Goal: Transaction & Acquisition: Purchase product/service

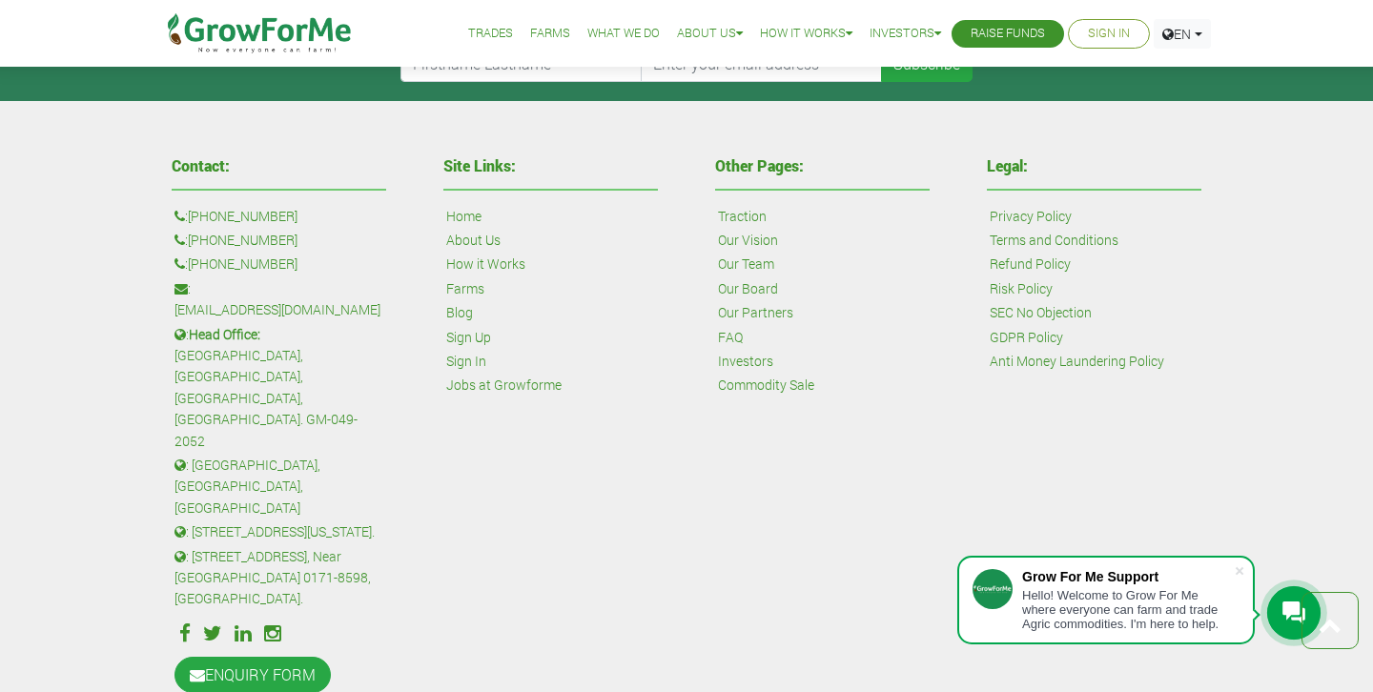
scroll to position [4533, 0]
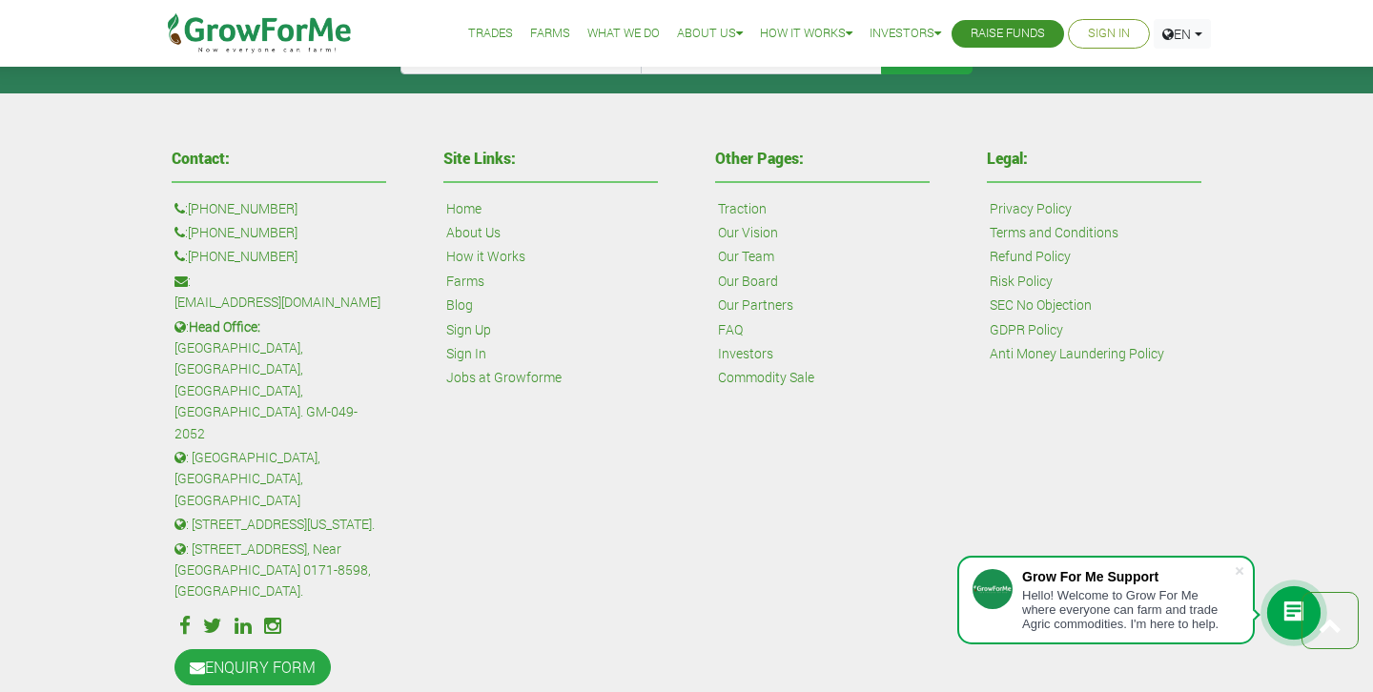
click at [736, 356] on link "Investors" at bounding box center [745, 353] width 55 height 21
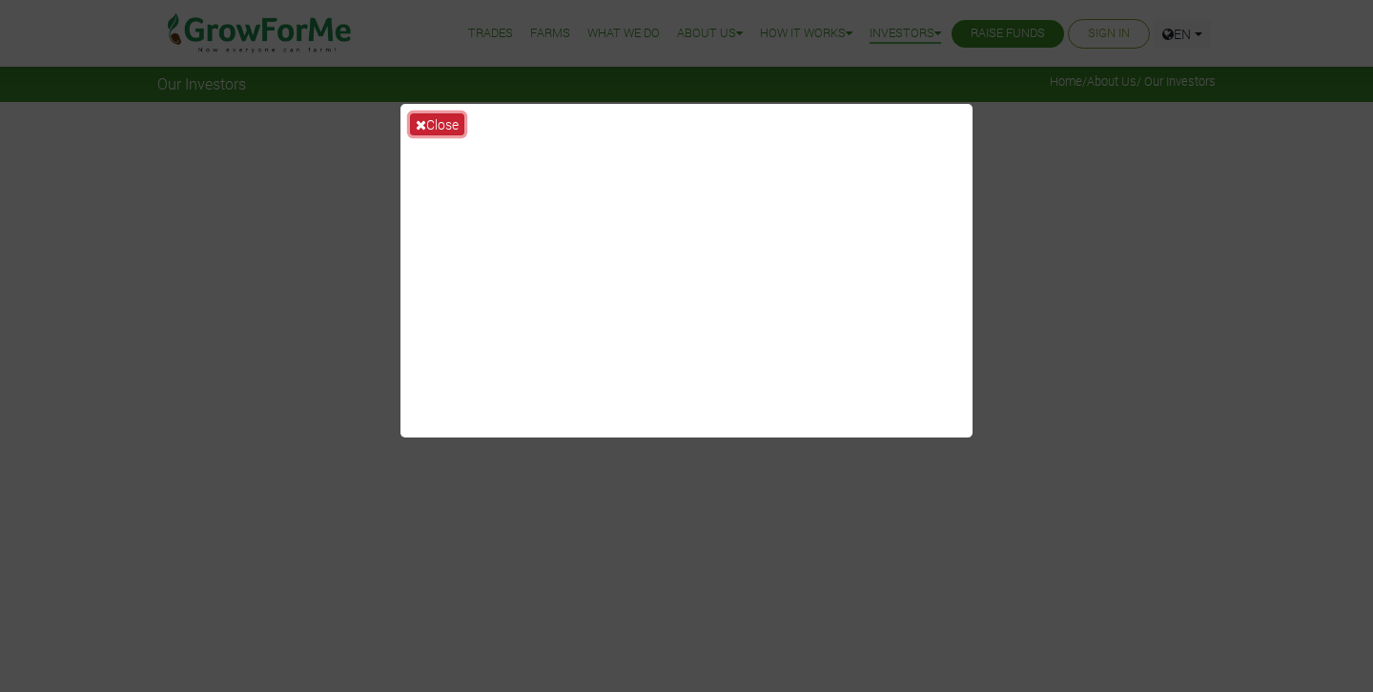
click at [440, 128] on button "Close" at bounding box center [437, 124] width 54 height 22
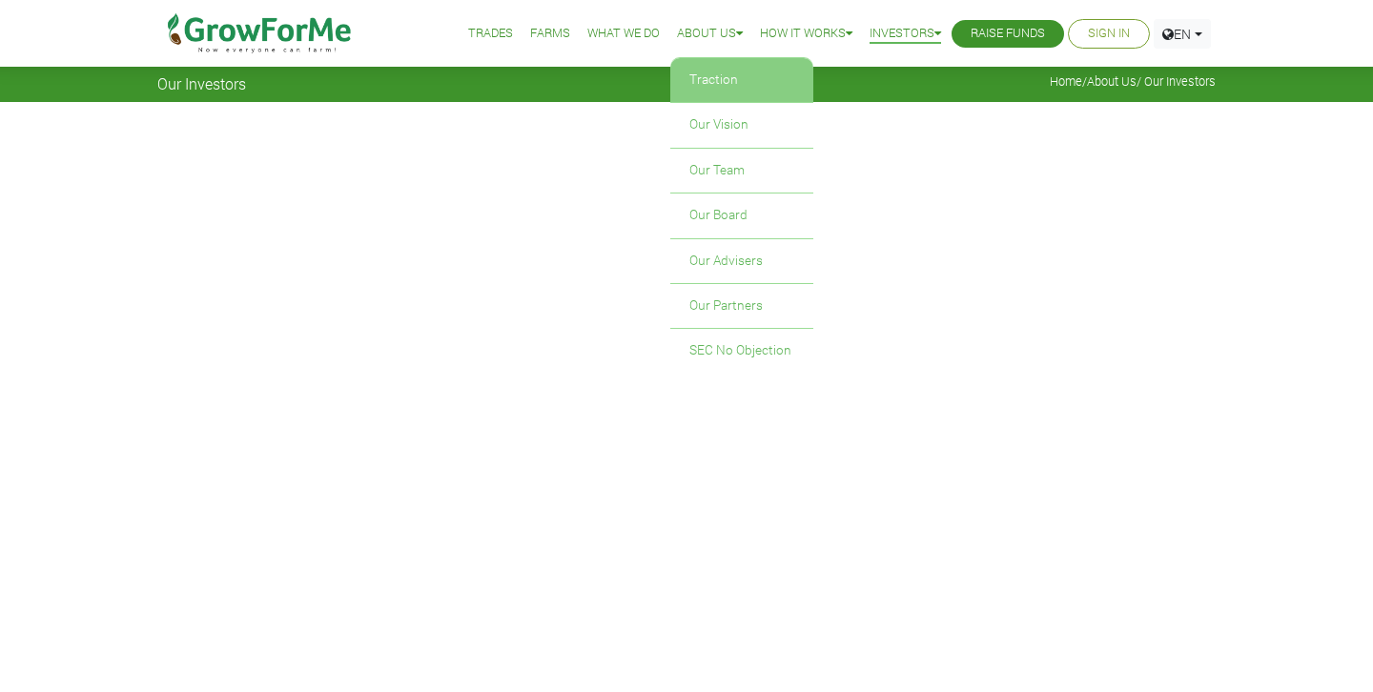
click at [697, 85] on link "Traction" at bounding box center [741, 80] width 143 height 44
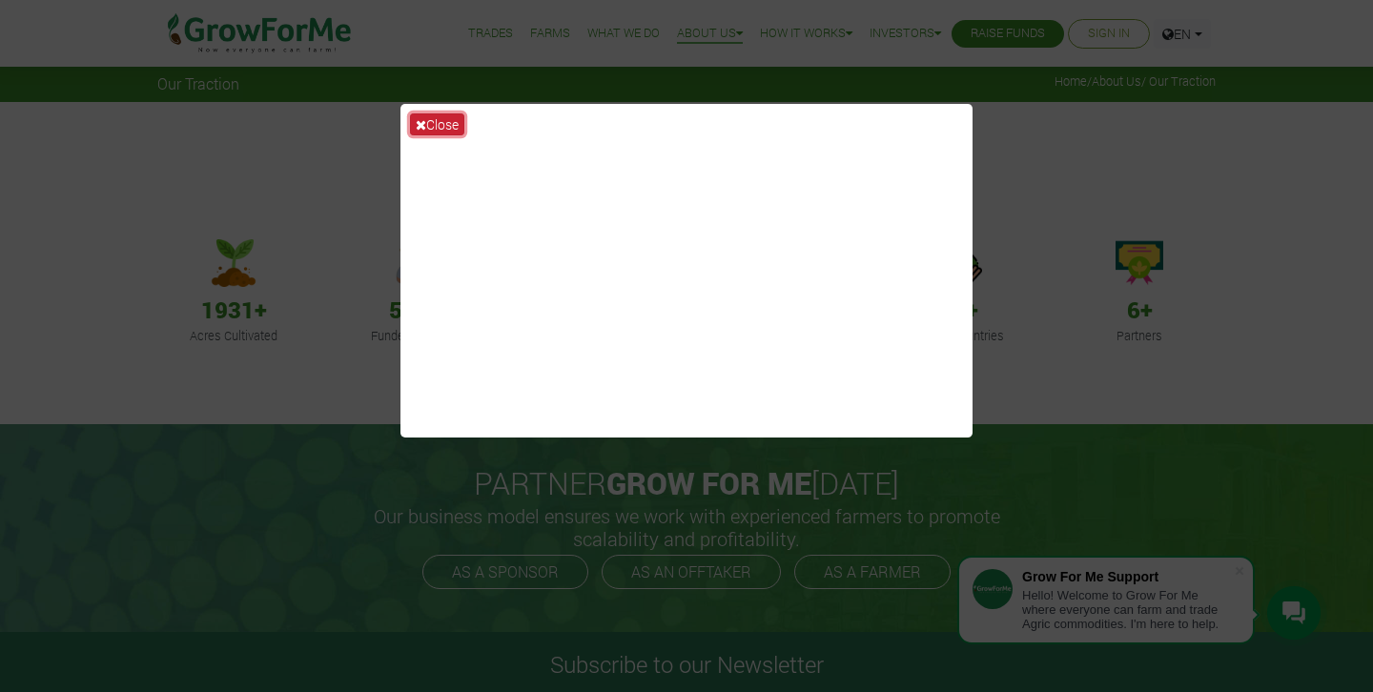
click at [422, 123] on icon at bounding box center [421, 124] width 10 height 13
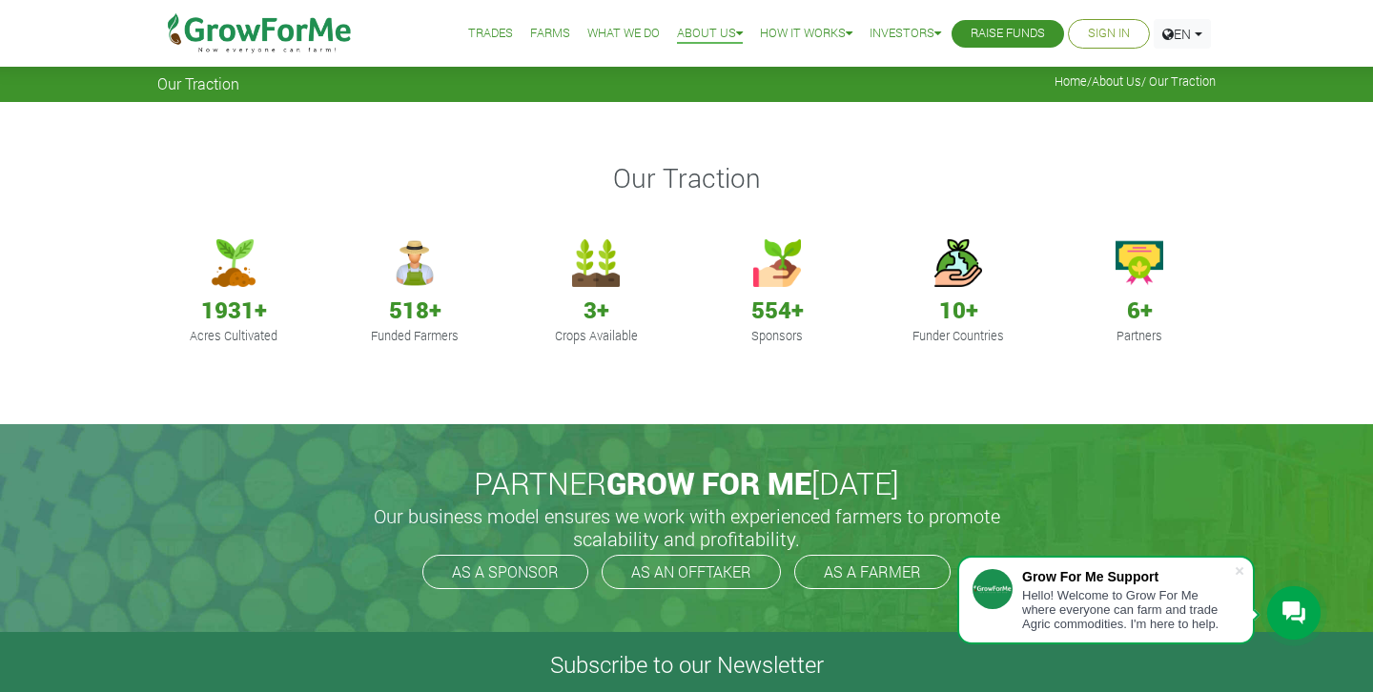
click at [475, 32] on link "Trades" at bounding box center [490, 34] width 45 height 20
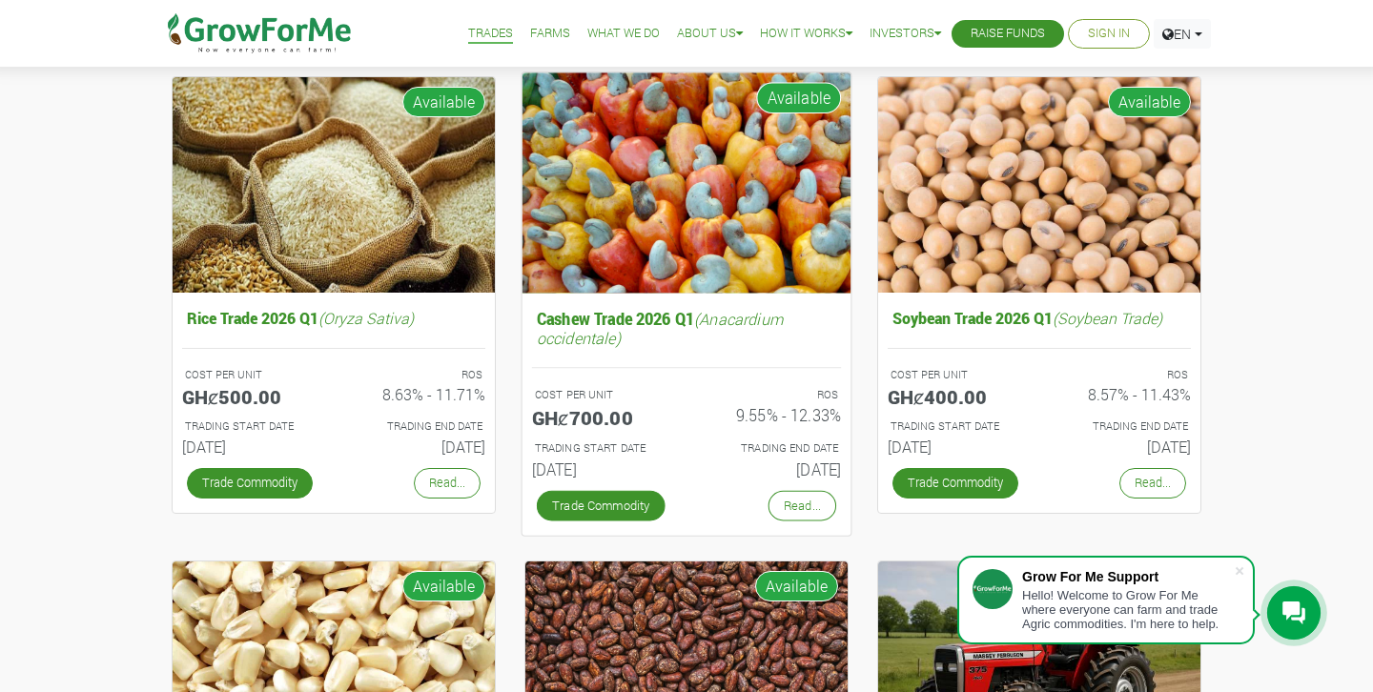
scroll to position [215, 0]
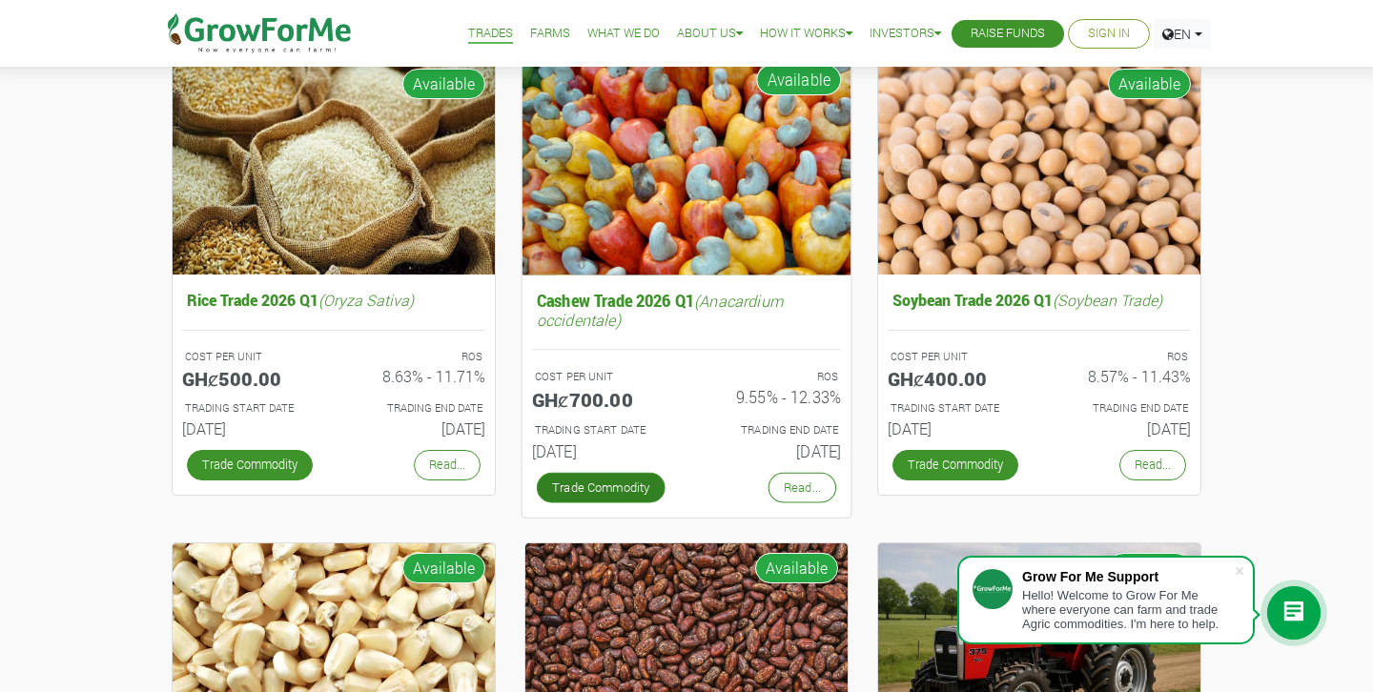
click at [621, 491] on link "Trade Commodity" at bounding box center [601, 487] width 129 height 31
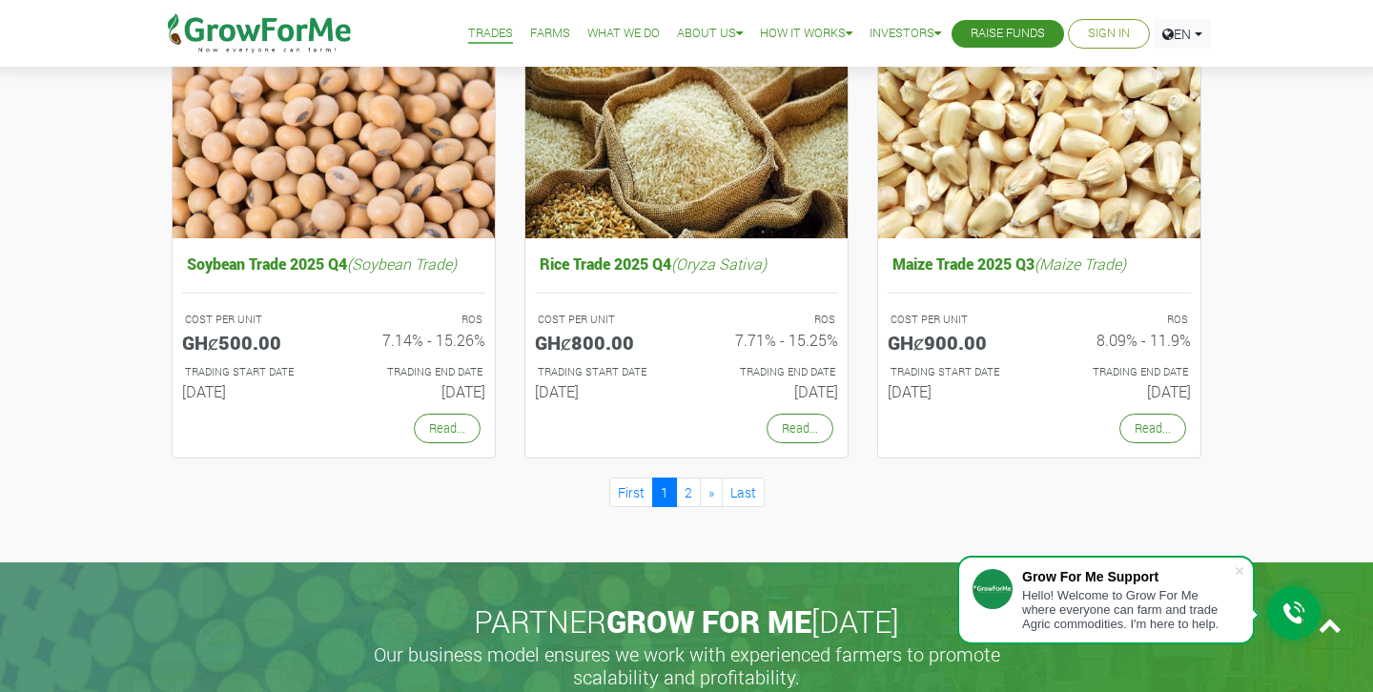
scroll to position [1701, 0]
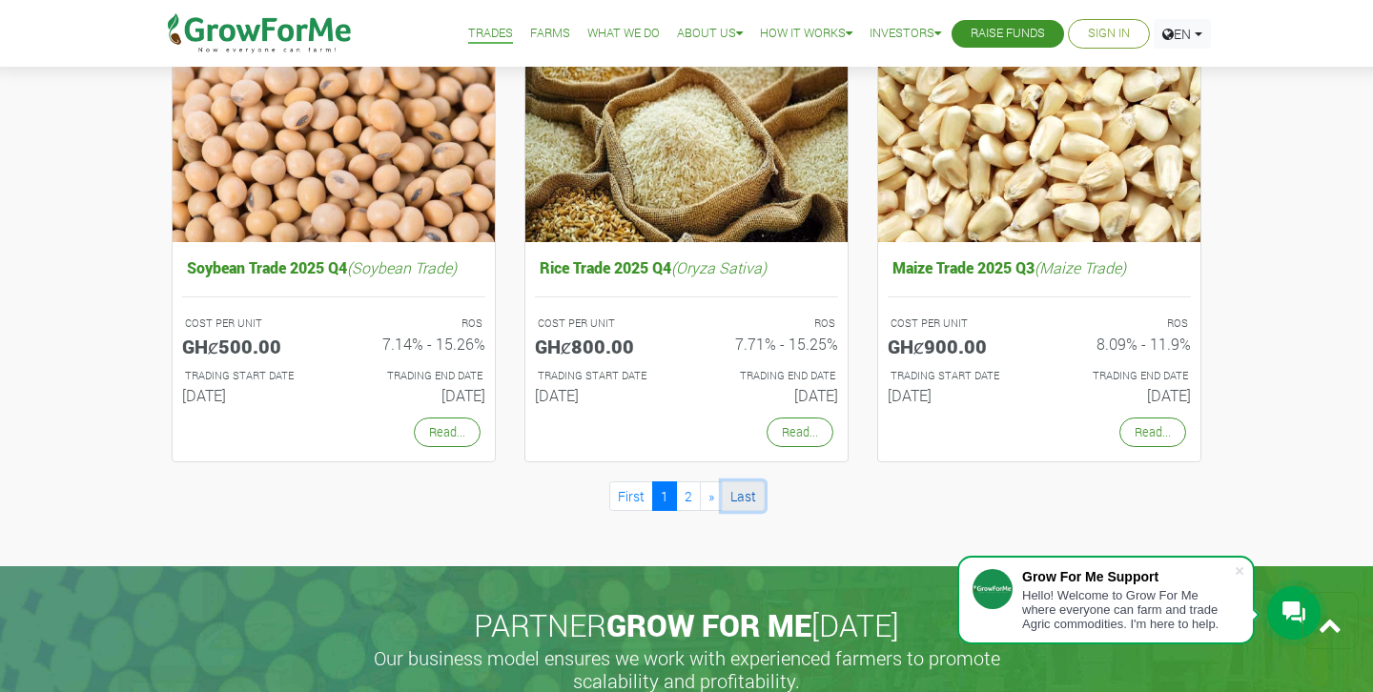
click at [759, 501] on link "Last" at bounding box center [743, 496] width 43 height 30
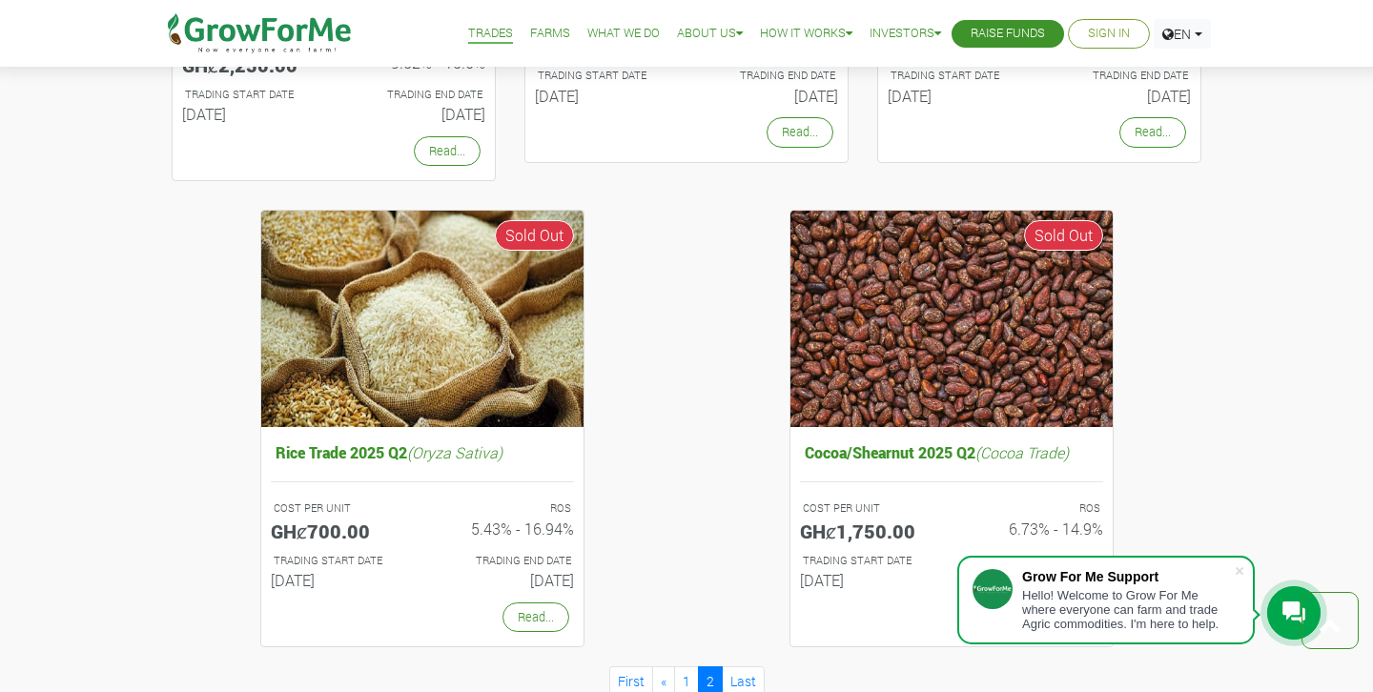
scroll to position [1034, 0]
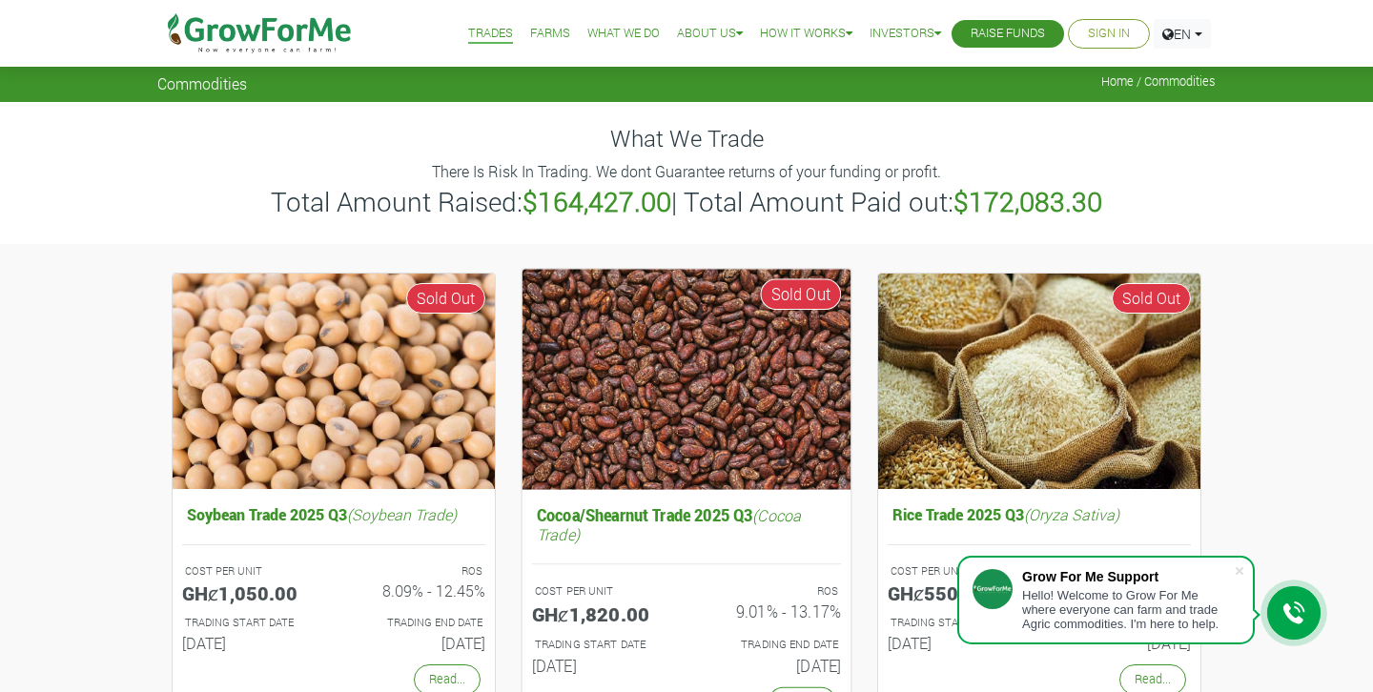
scroll to position [1, 0]
